Goal: Transaction & Acquisition: Book appointment/travel/reservation

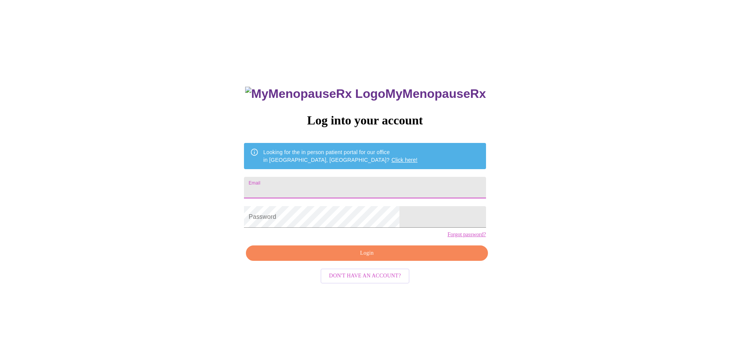
click at [393, 187] on input "Email" at bounding box center [365, 188] width 242 height 22
type input "[EMAIL_ADDRESS][DOMAIN_NAME]"
drag, startPoint x: 380, startPoint y: 266, endPoint x: 396, endPoint y: 266, distance: 15.4
click at [380, 258] on span "Login" at bounding box center [367, 253] width 224 height 10
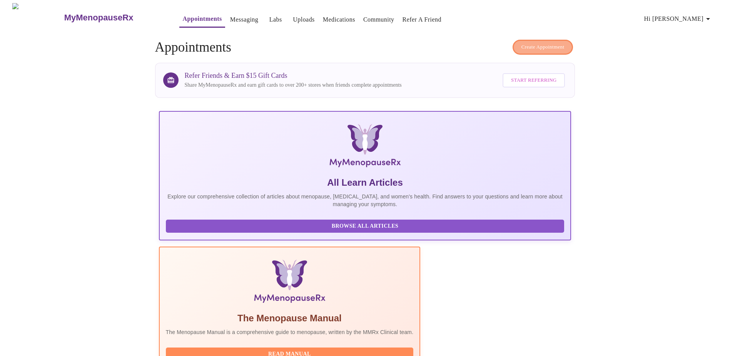
click at [550, 46] on span "Create Appointment" at bounding box center [542, 47] width 43 height 9
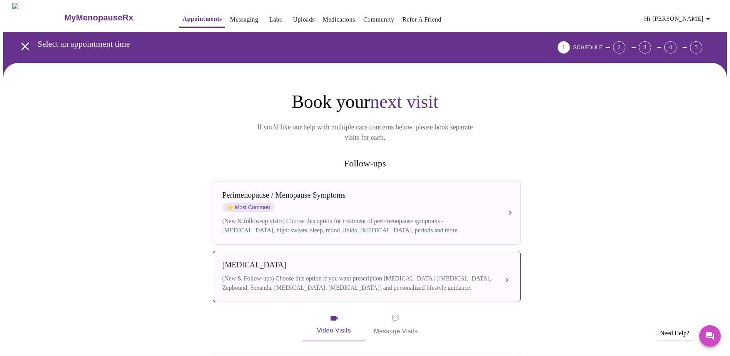
click at [369, 274] on div "(New & Follow-ups) Choose this option if you want prescription weight managemen…" at bounding box center [358, 283] width 273 height 18
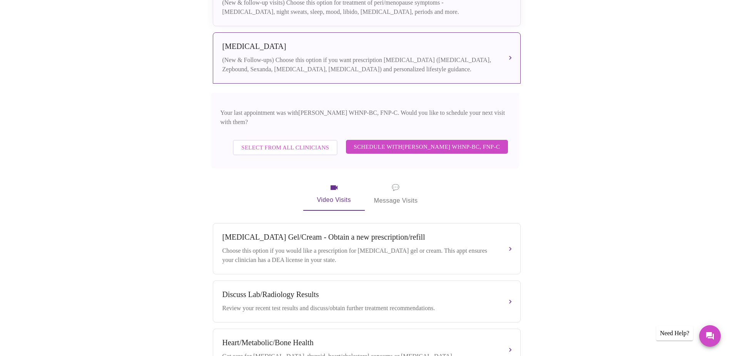
click at [392, 142] on span "Schedule with Jenny Kowalczyk WHNP-BC, FNP-C" at bounding box center [427, 147] width 146 height 10
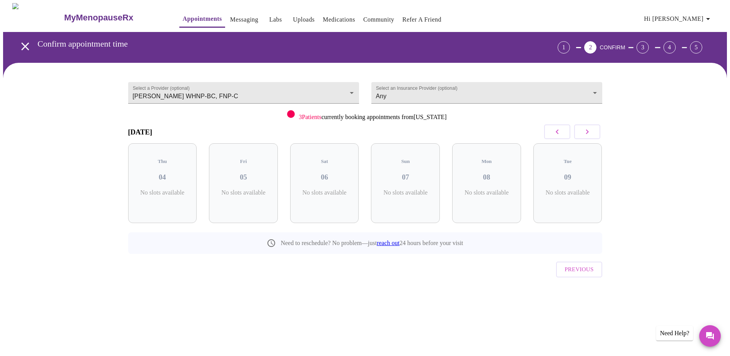
scroll to position [0, 0]
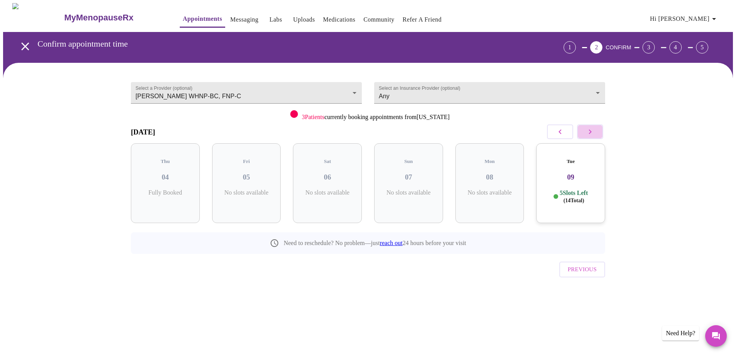
click at [595, 131] on button "button" at bounding box center [590, 131] width 26 height 15
click at [595, 130] on button "button" at bounding box center [590, 131] width 26 height 15
click at [409, 175] on div "Thu 18 7 Slots Left ( 19 Total)" at bounding box center [408, 183] width 69 height 80
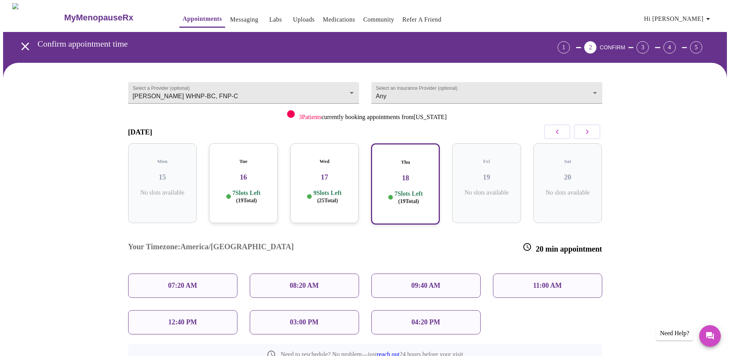
click at [182, 281] on p "07:20 AM" at bounding box center [182, 285] width 29 height 8
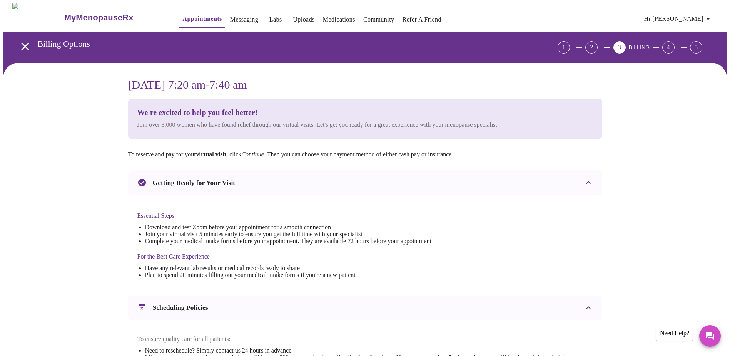
scroll to position [202, 0]
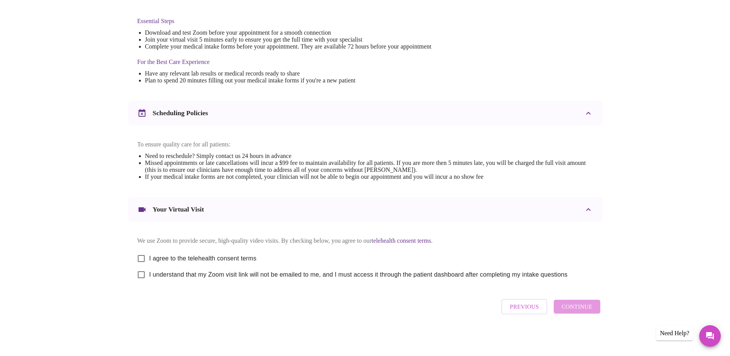
click at [141, 256] on input "I agree to the telehealth consent terms" at bounding box center [141, 258] width 16 height 16
checkbox input "true"
click at [144, 274] on input "I understand that my Zoom visit link will not be emailed to me, and I must acce…" at bounding box center [141, 274] width 16 height 16
checkbox input "true"
click at [568, 304] on span "Continue" at bounding box center [576, 306] width 31 height 10
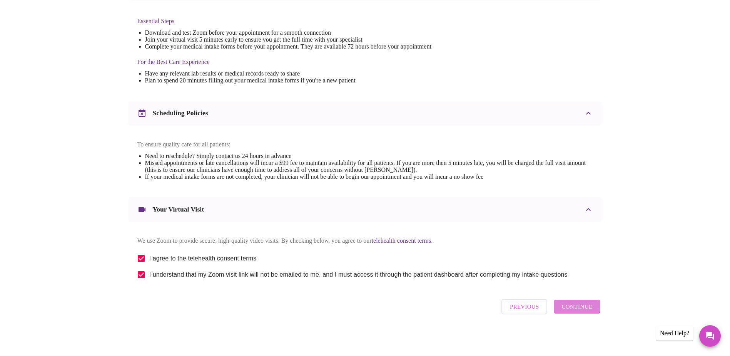
scroll to position [0, 0]
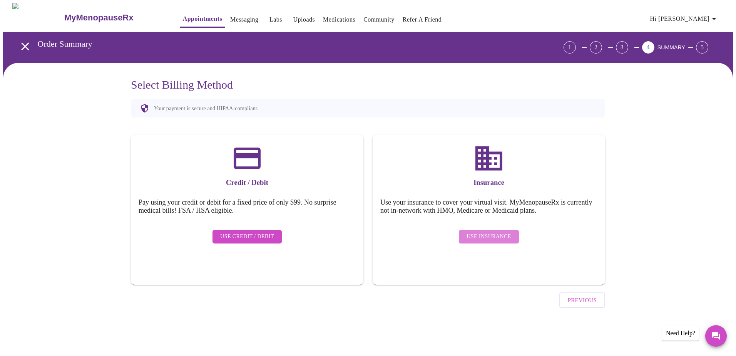
click at [497, 232] on span "Use Insurance" at bounding box center [488, 237] width 44 height 10
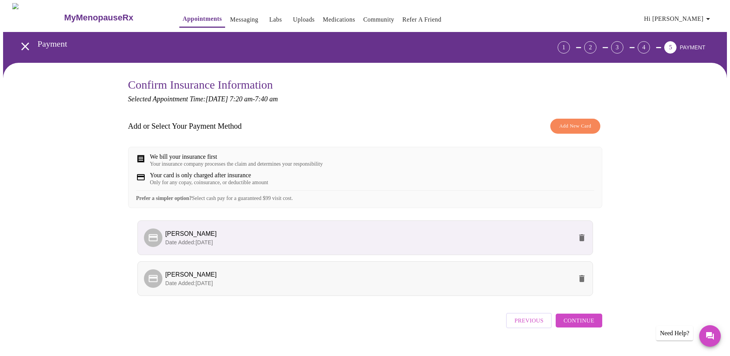
click at [295, 287] on p "Date Added: 09-04-2025" at bounding box center [368, 283] width 407 height 8
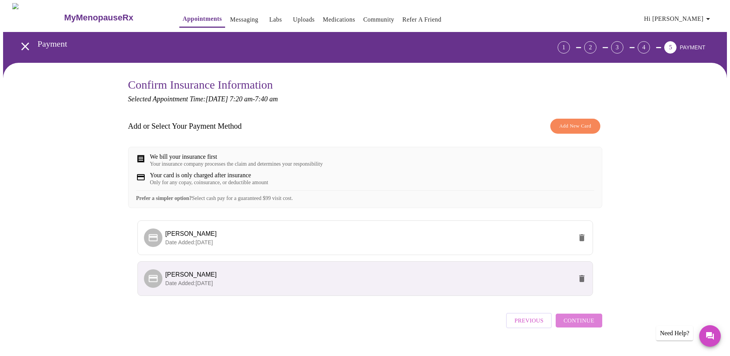
click at [582, 325] on span "Continue" at bounding box center [578, 320] width 31 height 10
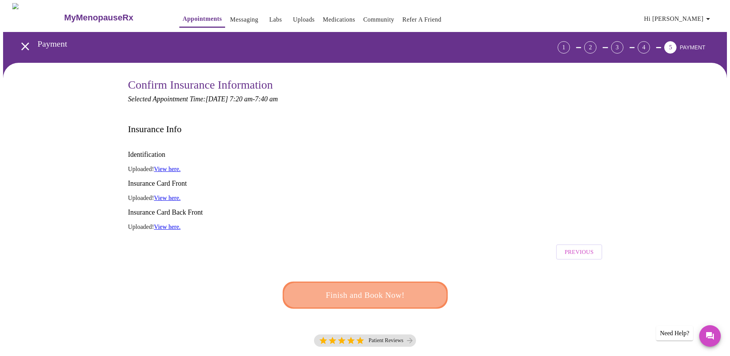
click at [389, 288] on span "Finish and Book Now!" at bounding box center [365, 295] width 142 height 14
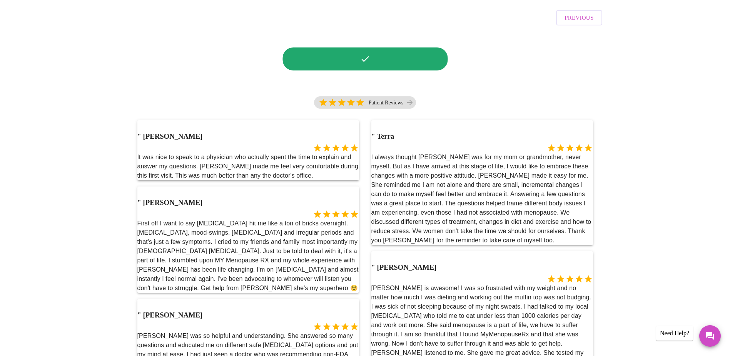
scroll to position [436, 0]
